Goal: Answer question/provide support: Answer question/provide support

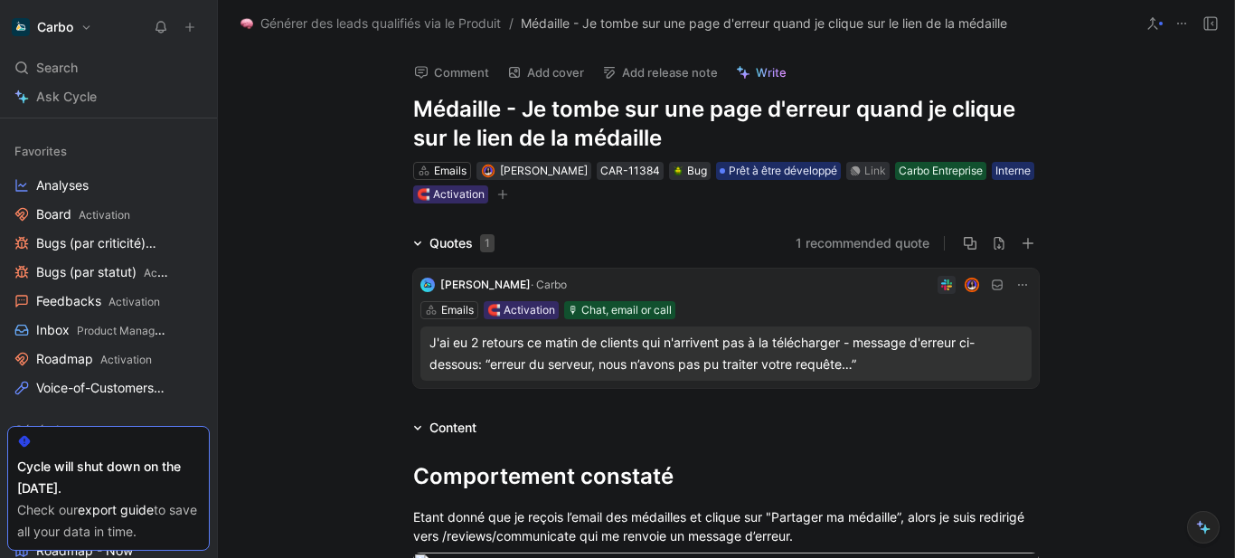
scroll to position [2032, 0]
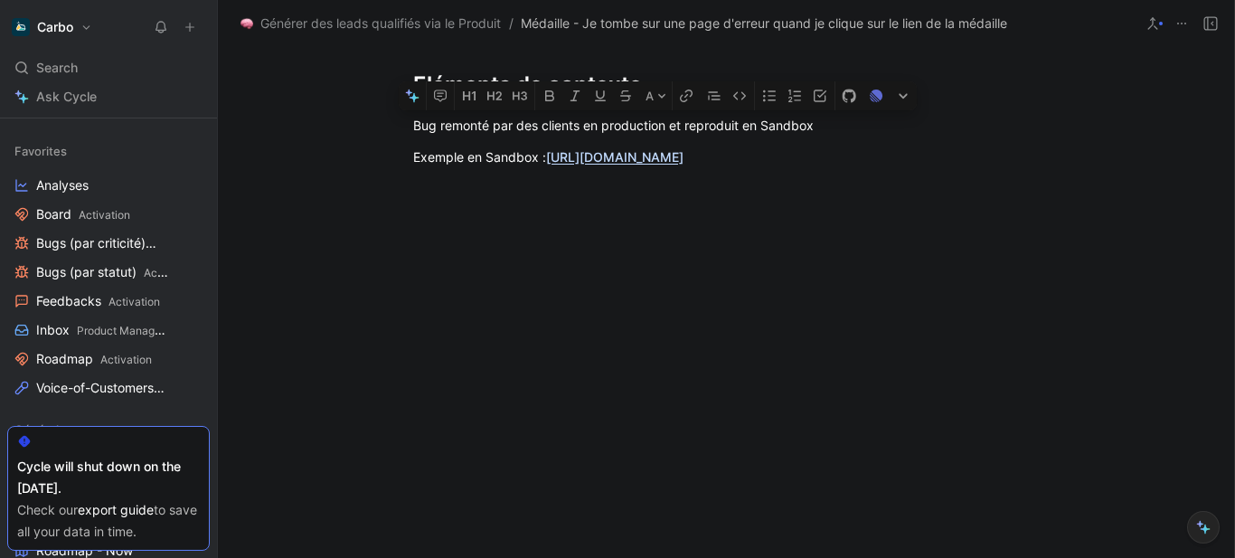
click at [191, 24] on icon at bounding box center [190, 27] width 13 height 13
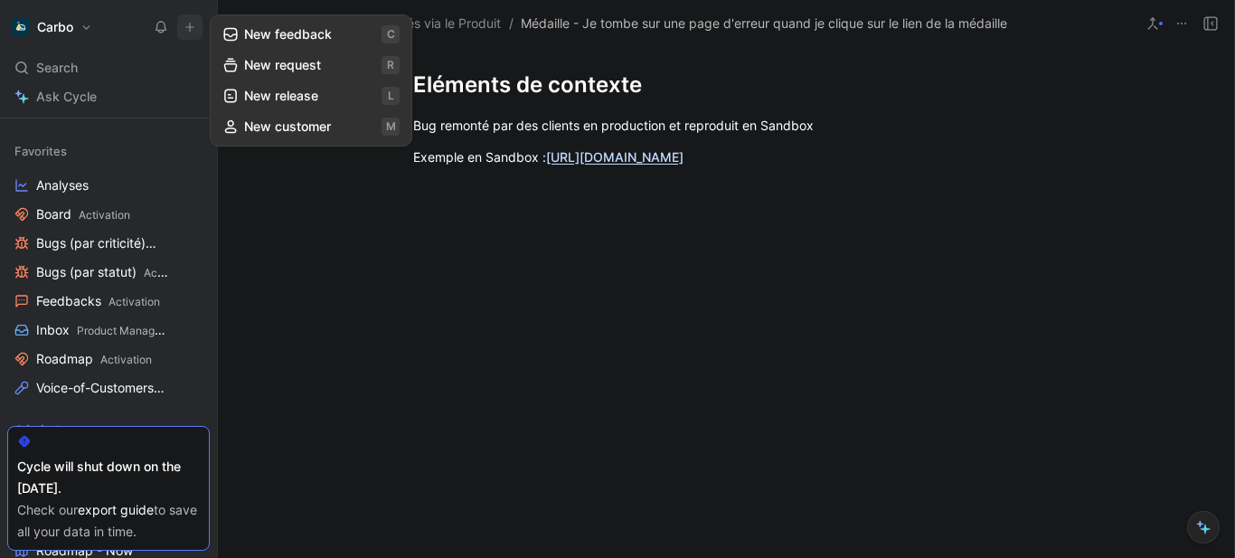
click at [273, 37] on button "New feedback c" at bounding box center [311, 34] width 194 height 31
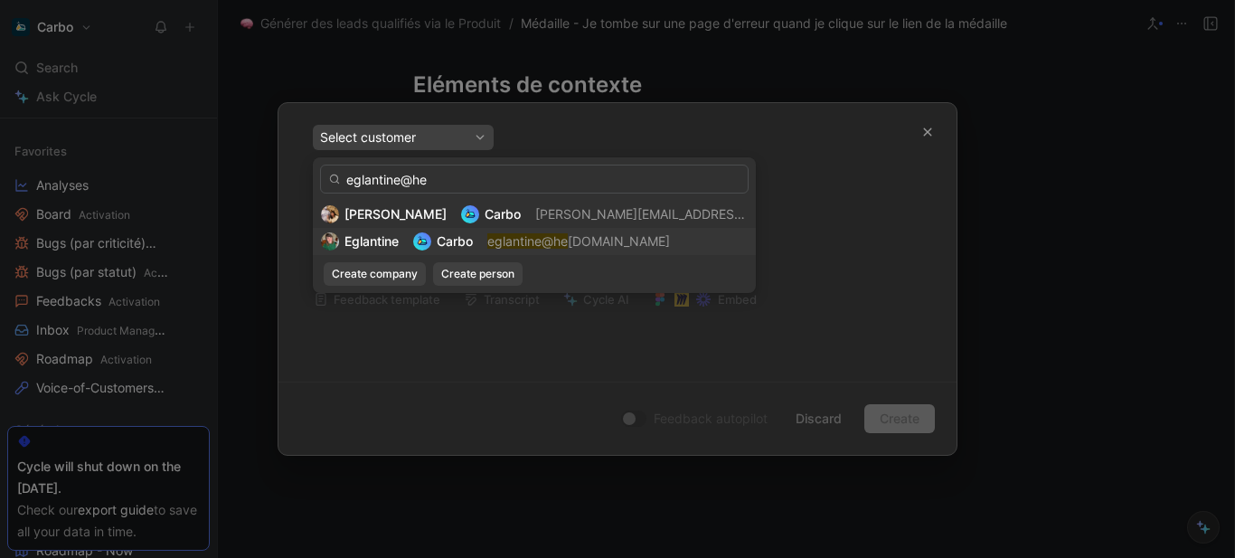
type input "eglantine@he"
click at [505, 243] on mark "eglantine@he" at bounding box center [527, 240] width 80 height 15
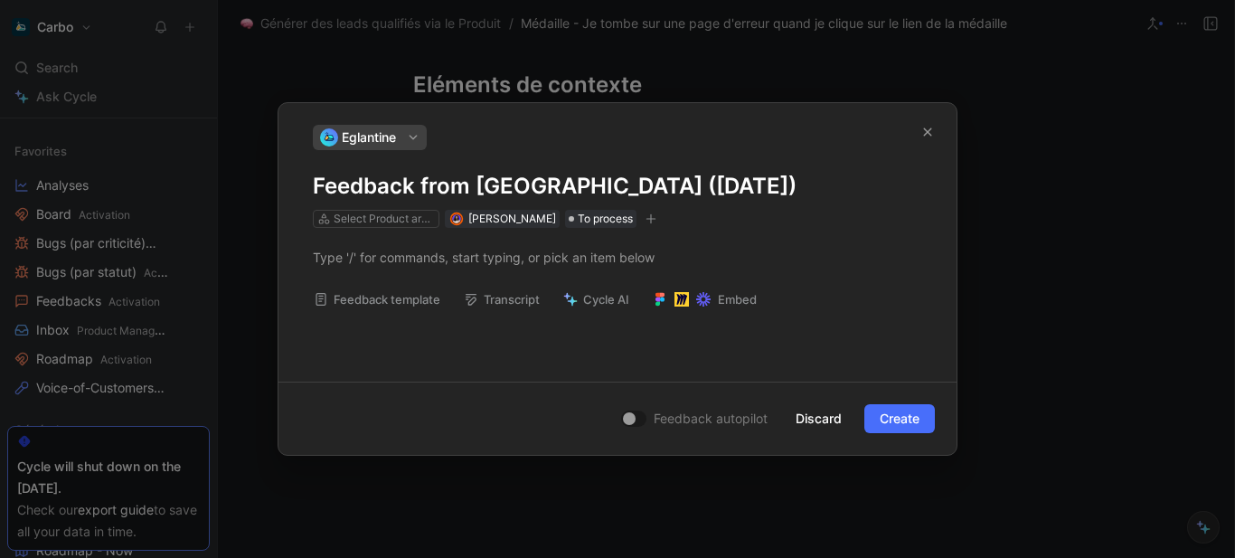
click at [576, 184] on h1 "Feedback from [GEOGRAPHIC_DATA] ([DATE])" at bounding box center [618, 186] width 610 height 29
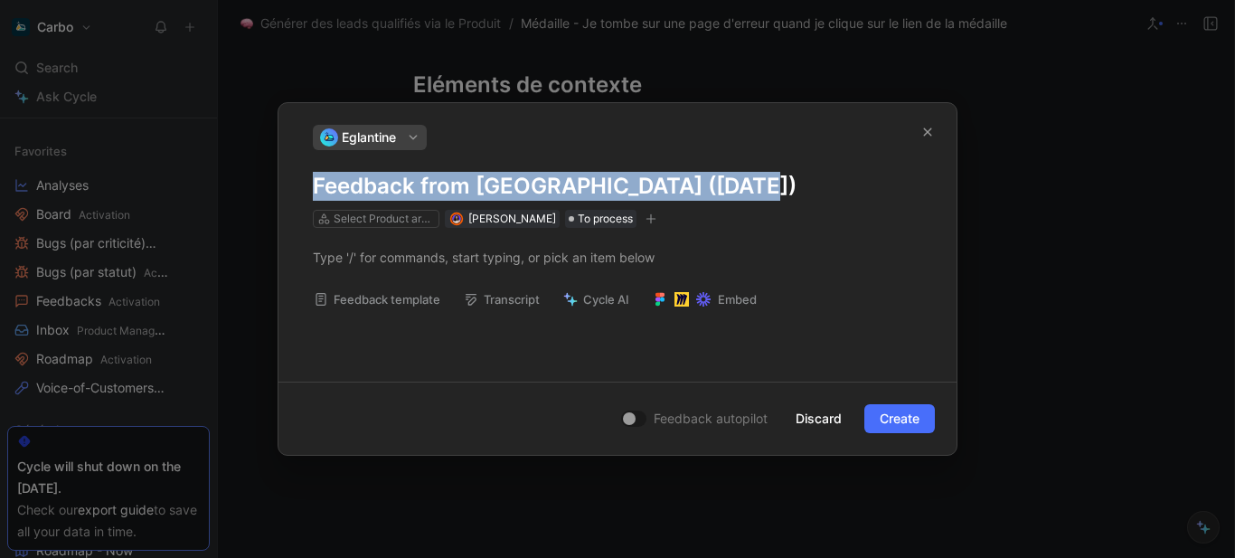
click at [576, 184] on h1 "Feedback from [GEOGRAPHIC_DATA] ([DATE])" at bounding box center [618, 186] width 610 height 29
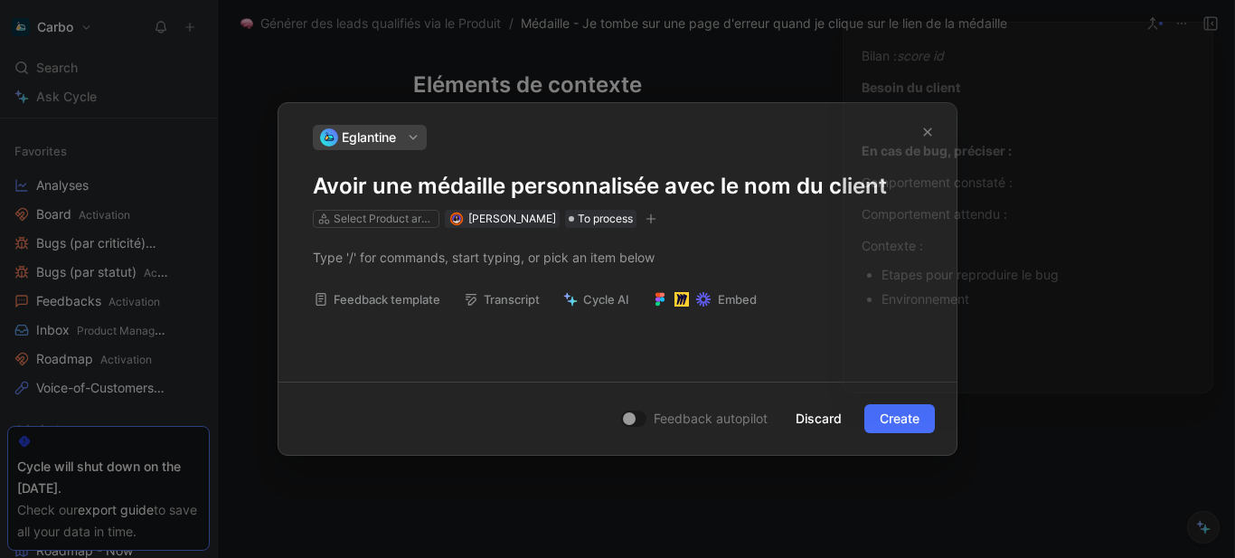
click at [385, 264] on div at bounding box center [618, 257] width 610 height 19
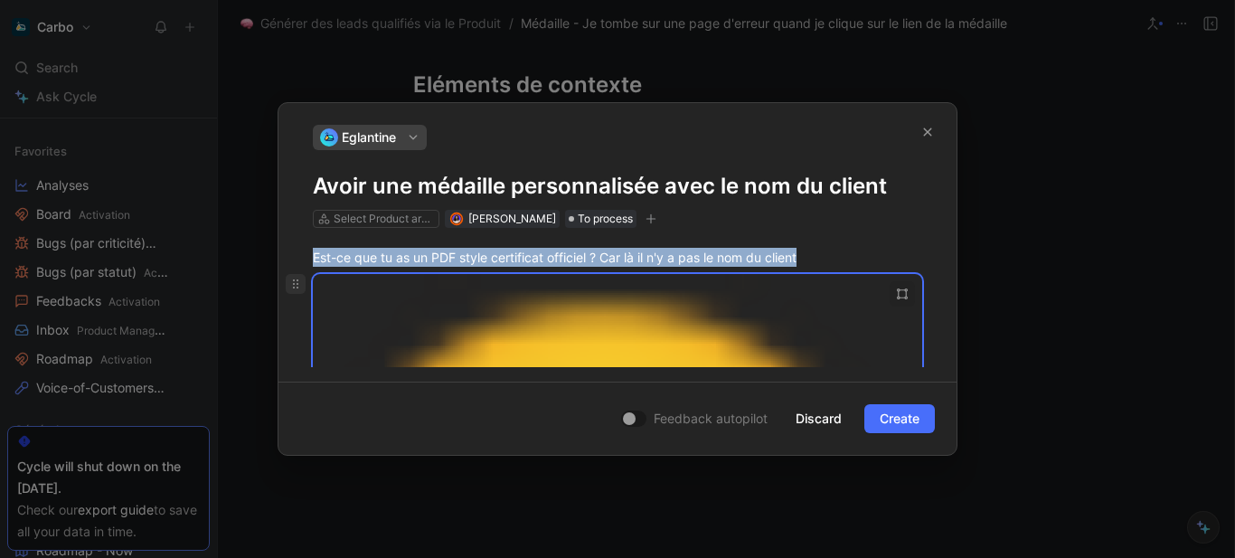
click at [291, 287] on icon at bounding box center [296, 284] width 14 height 14
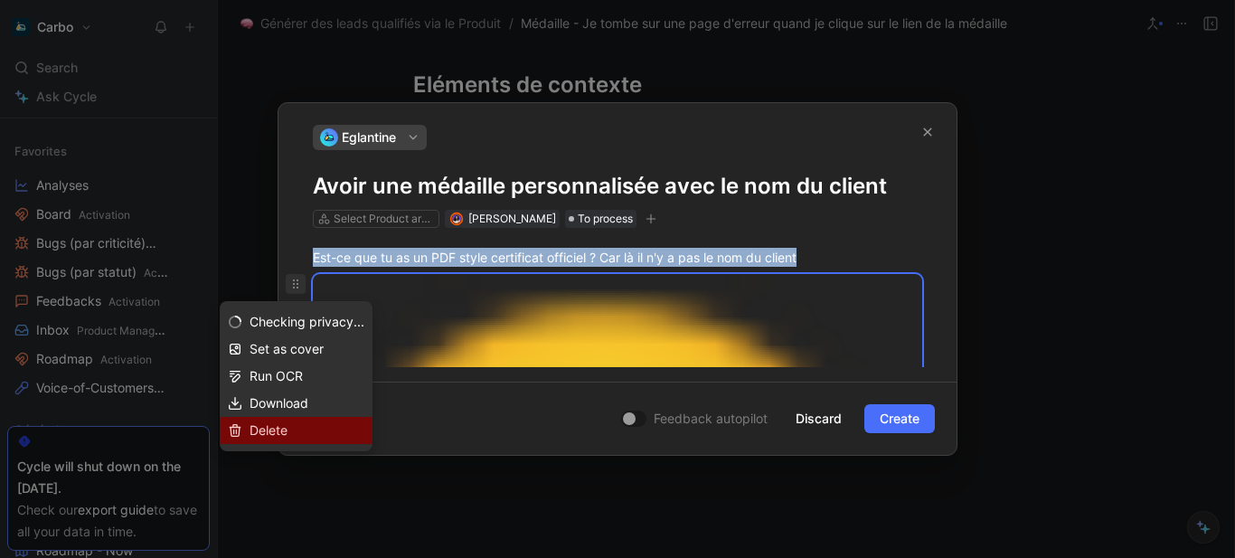
click at [308, 427] on div "Delete" at bounding box center [307, 431] width 115 height 22
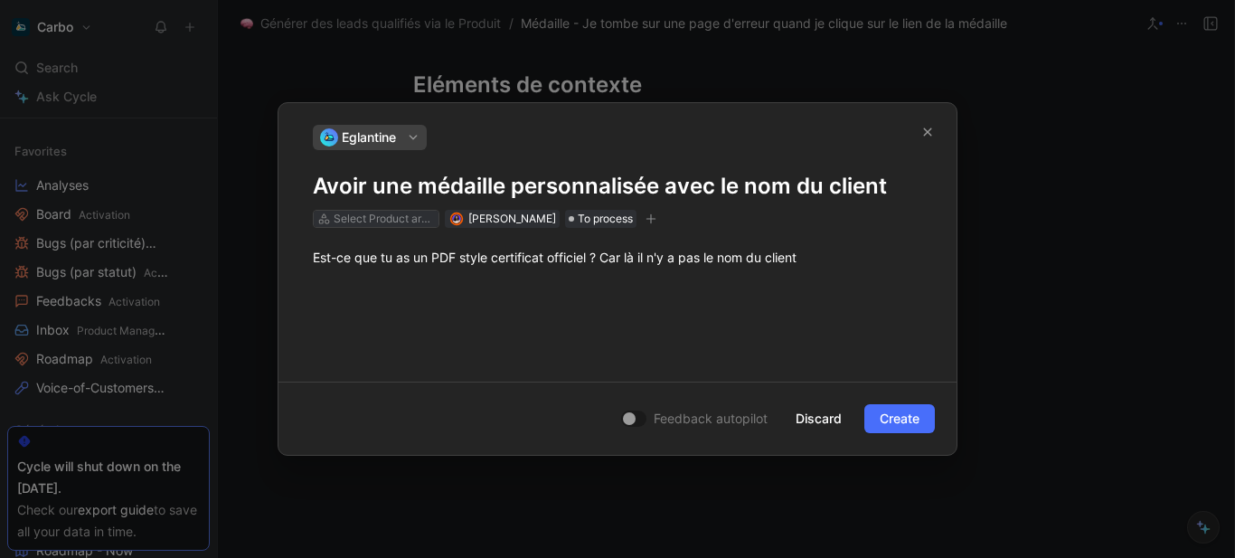
click at [383, 214] on div "Select Product areas" at bounding box center [384, 219] width 101 height 18
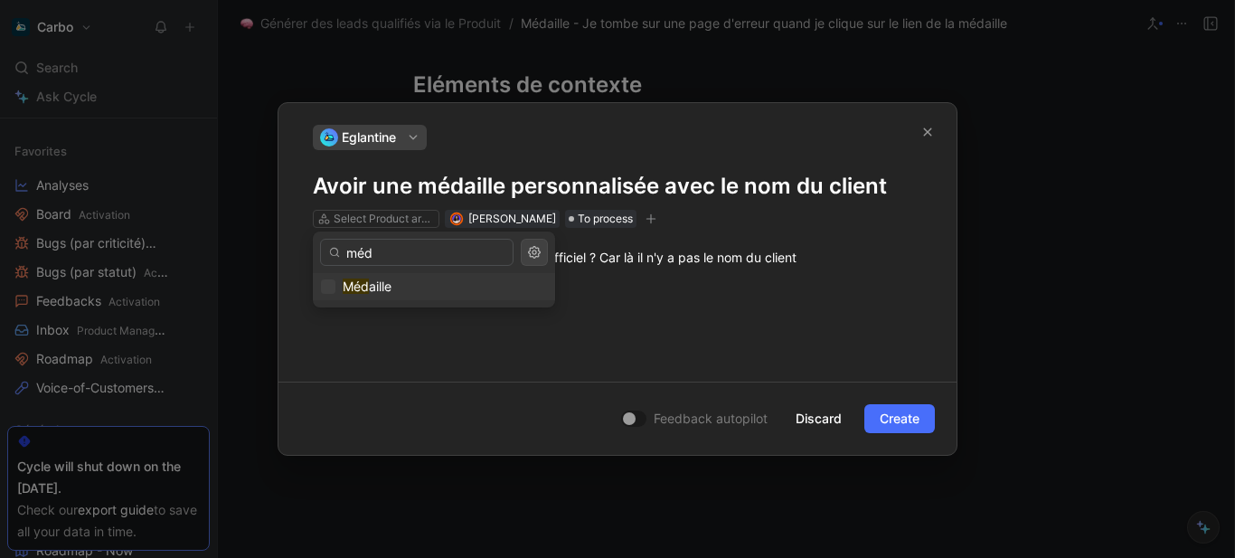
type input "méd"
click at [417, 289] on div "Méd aille" at bounding box center [434, 287] width 226 height 22
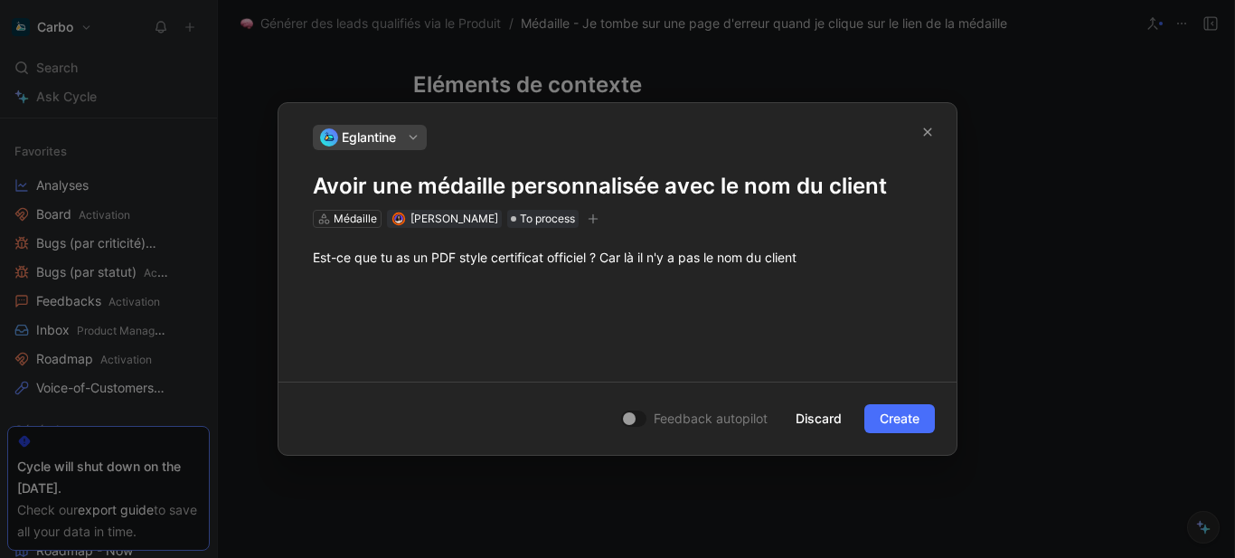
click at [599, 219] on icon "button" at bounding box center [594, 218] width 10 height 1
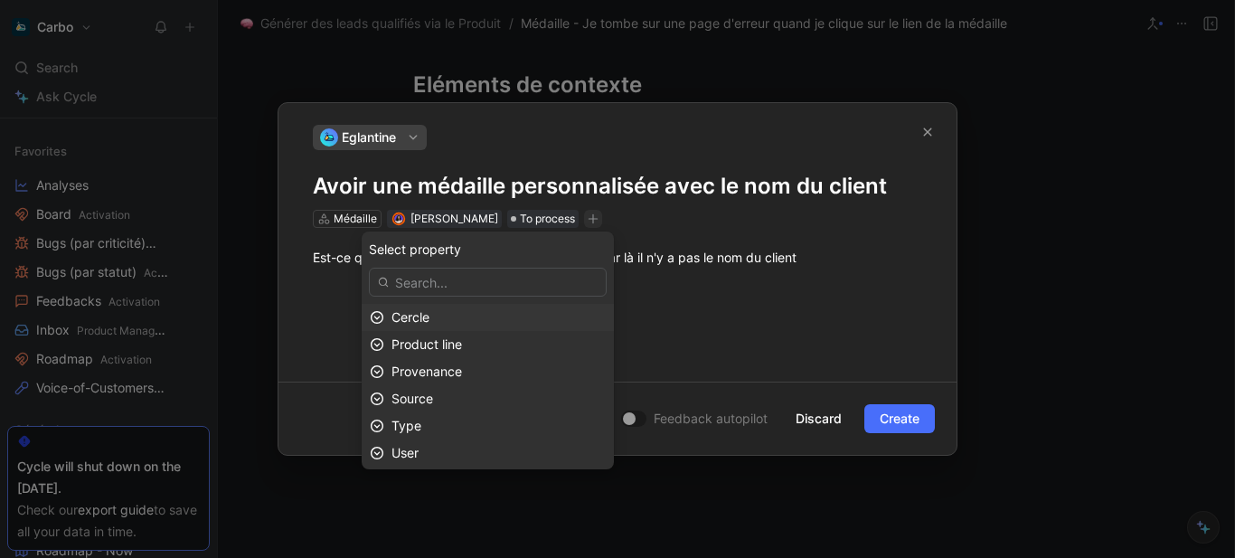
click at [464, 317] on div "Cercle" at bounding box center [499, 318] width 214 height 22
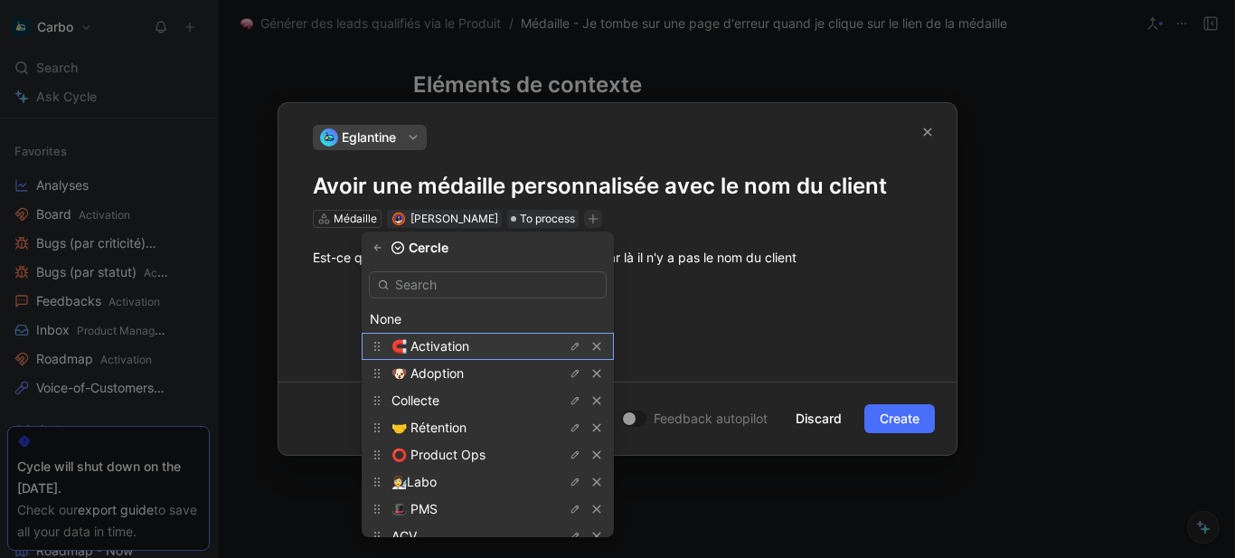
click at [455, 342] on span "🧲 Activation" at bounding box center [431, 345] width 78 height 15
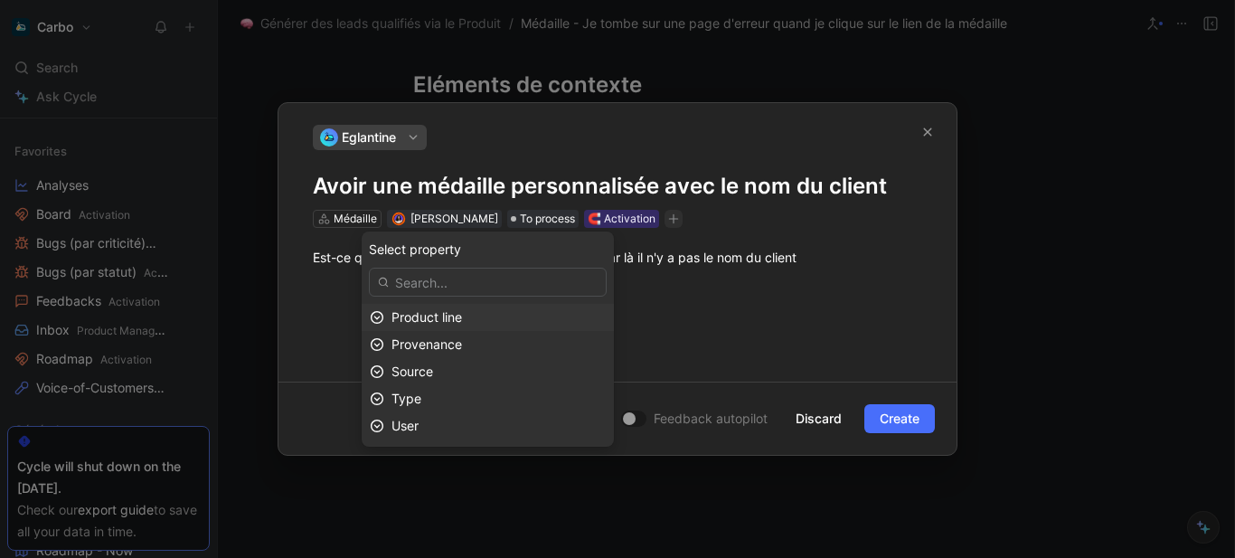
click at [493, 313] on div "Product line" at bounding box center [499, 318] width 214 height 22
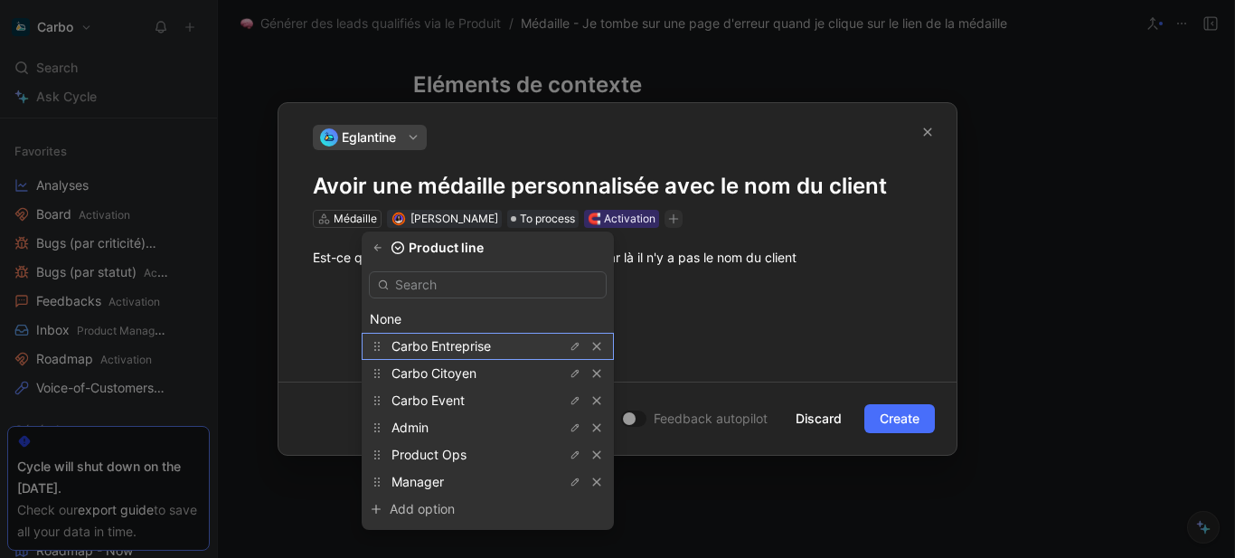
click at [478, 344] on span "Carbo Entreprise" at bounding box center [441, 345] width 99 height 15
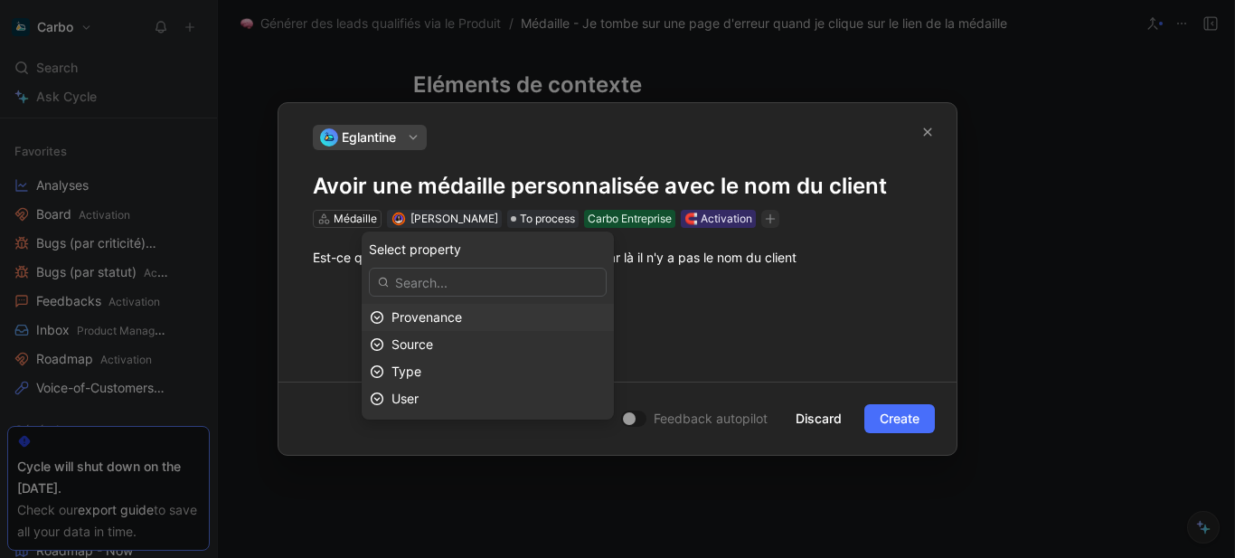
click at [491, 316] on div "Provenance" at bounding box center [499, 318] width 214 height 22
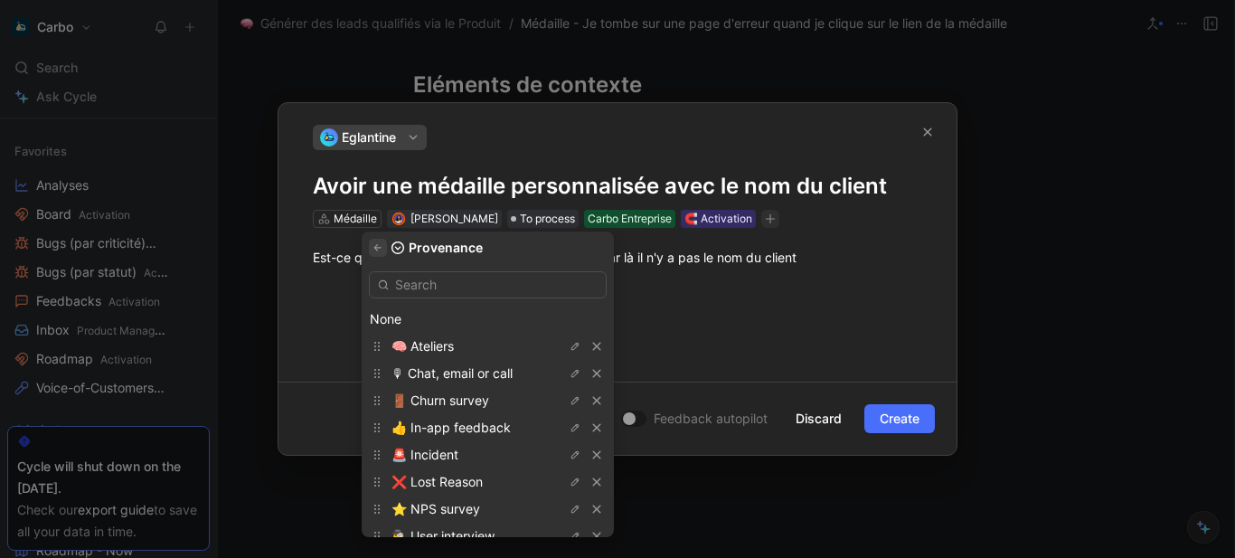
click at [383, 251] on icon "button" at bounding box center [378, 247] width 11 height 11
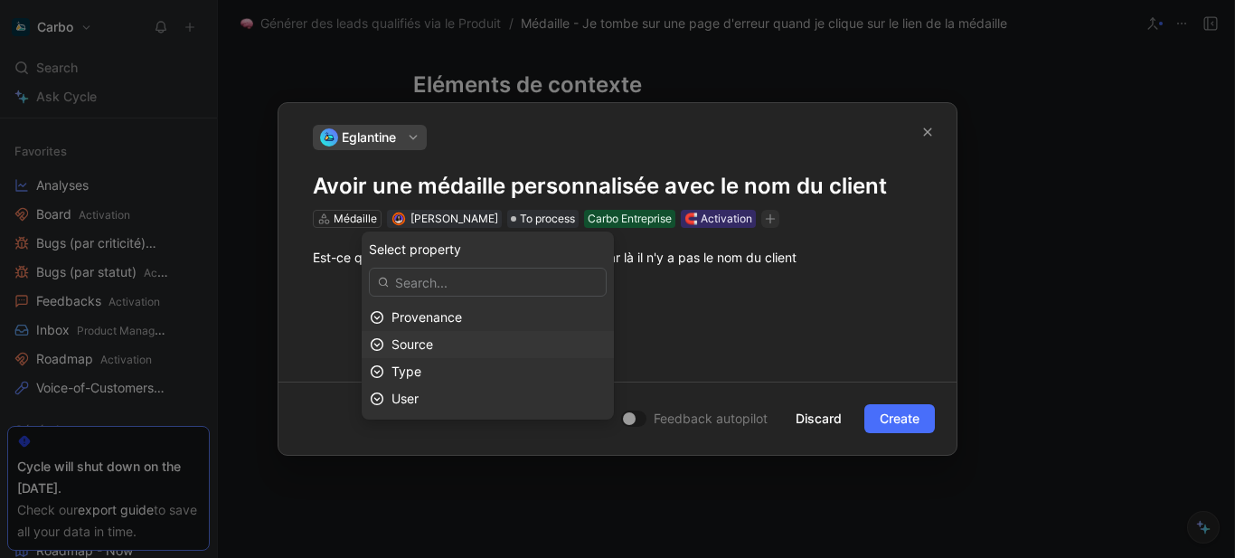
click at [460, 345] on div "Source" at bounding box center [499, 345] width 214 height 22
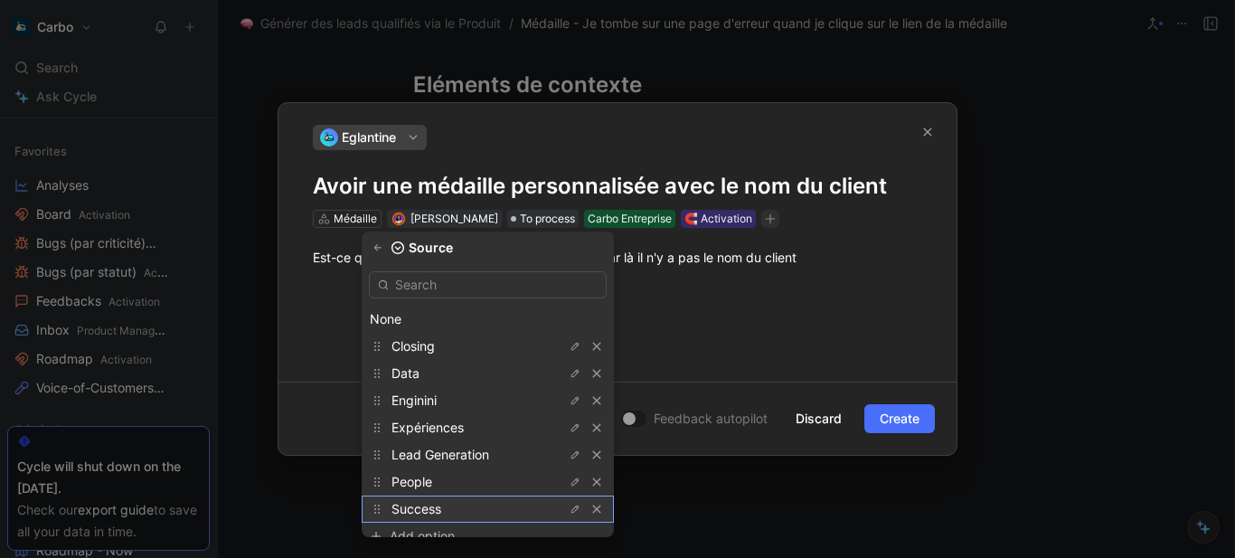
click at [441, 507] on span "Success" at bounding box center [417, 508] width 50 height 15
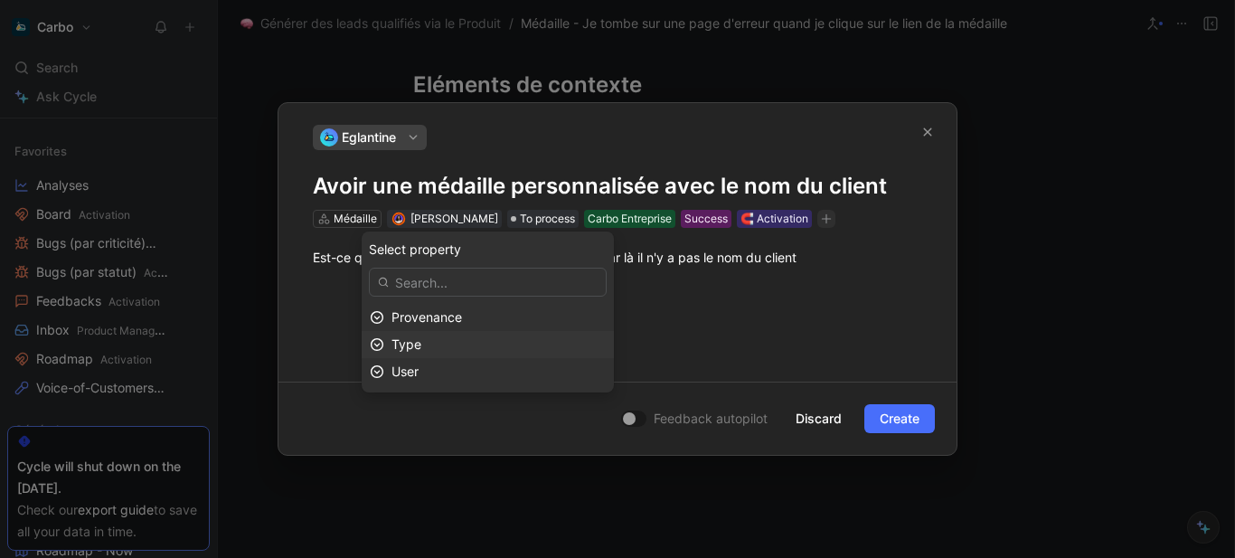
click at [461, 340] on div "Type" at bounding box center [499, 345] width 214 height 22
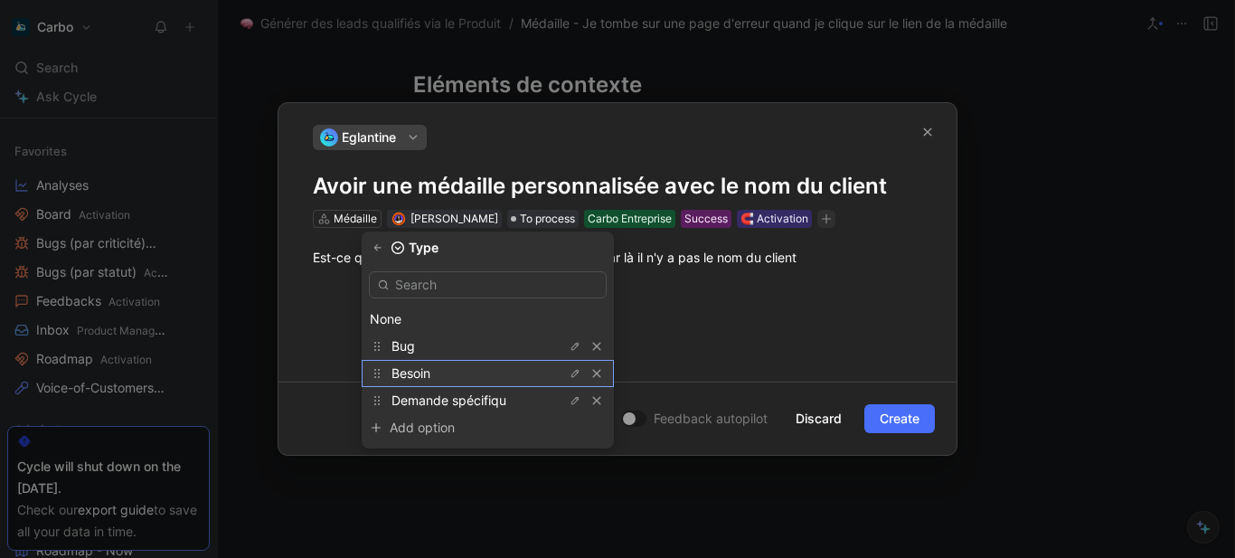
click at [455, 370] on div "Besoin" at bounding box center [460, 374] width 136 height 22
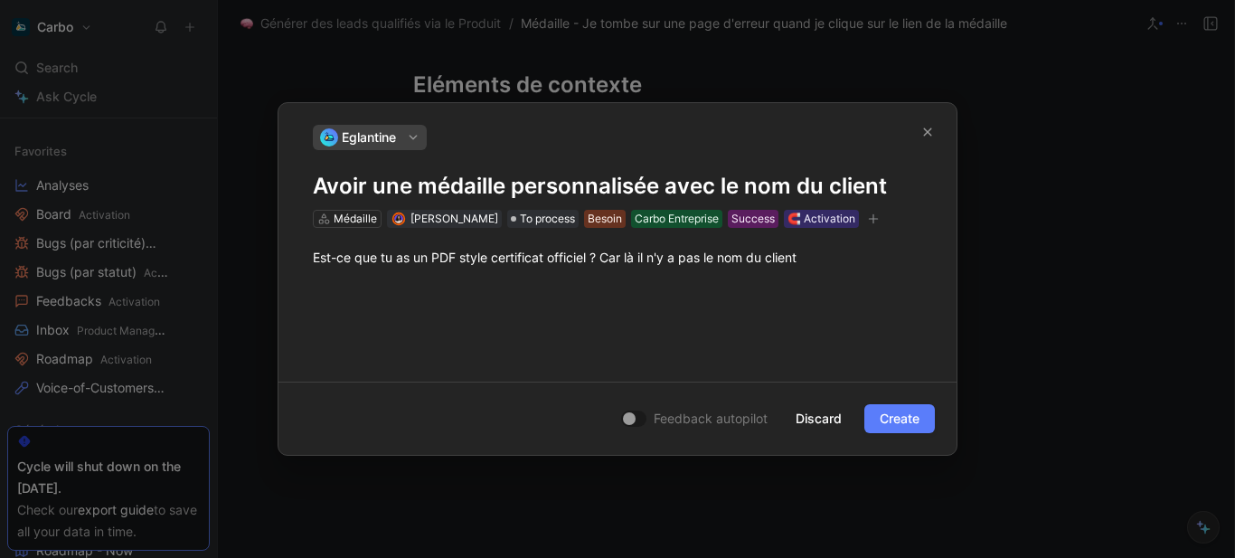
click at [900, 414] on span "Create" at bounding box center [900, 419] width 40 height 22
